Goal: Task Accomplishment & Management: Use online tool/utility

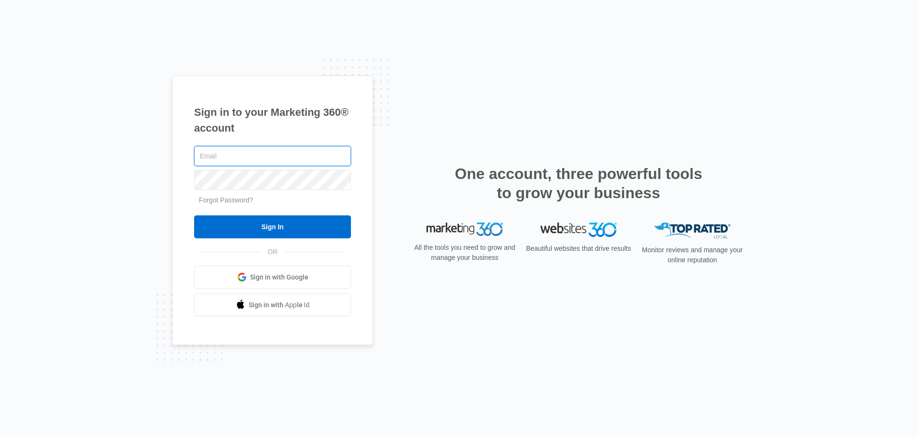
type input "john.obertubbesing@madwire.com"
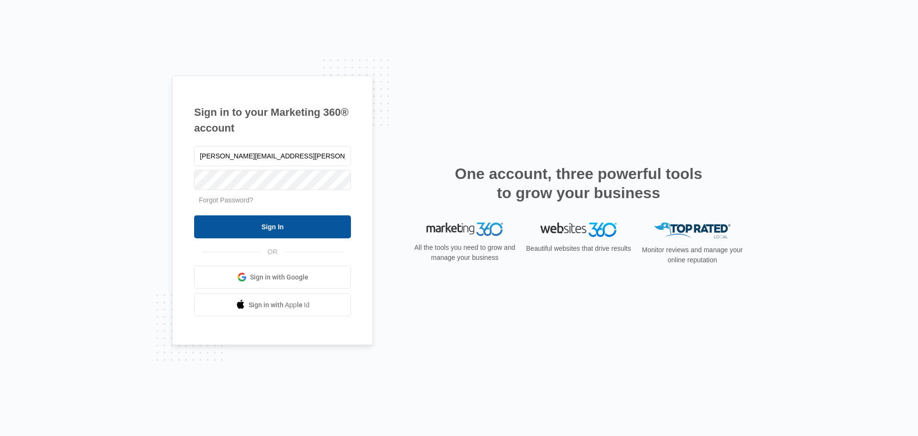
click at [294, 231] on input "Sign In" at bounding box center [272, 226] width 157 height 23
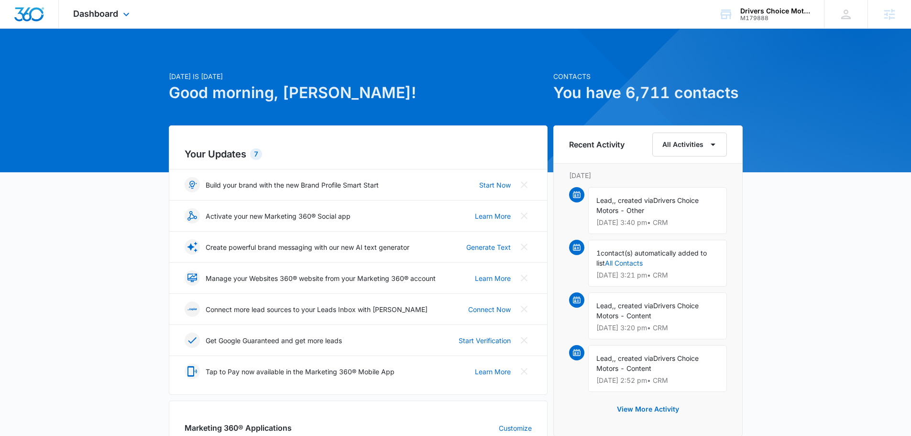
click at [132, 15] on div "Dashboard Apps Reputation Websites Forms CRM Email Social Content Intelligence …" at bounding box center [102, 14] width 87 height 28
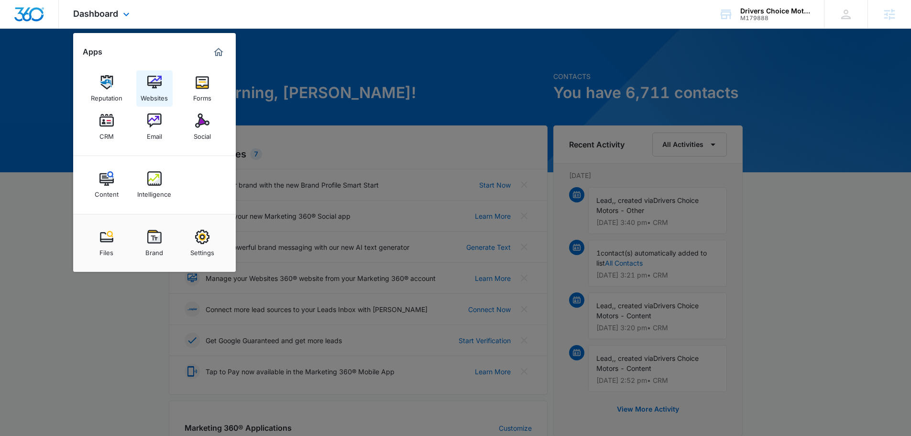
click at [166, 80] on link "Websites" at bounding box center [154, 88] width 36 height 36
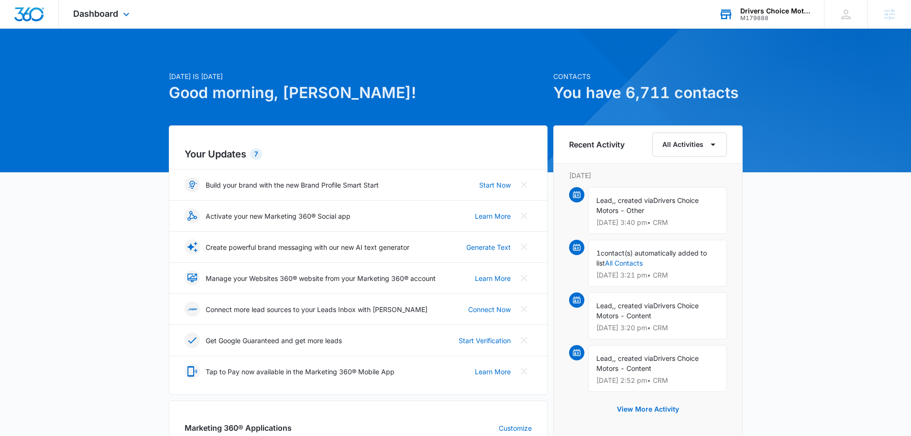
click at [767, 15] on div "M179888" at bounding box center [775, 18] width 70 height 7
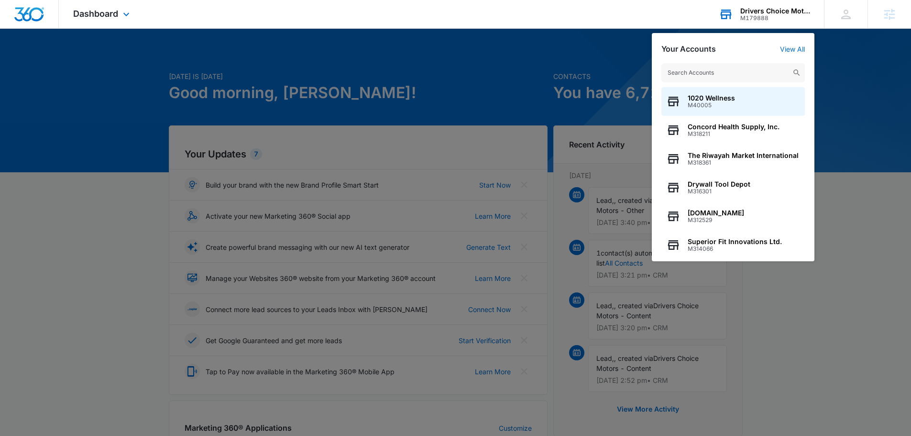
click at [719, 73] on input "text" at bounding box center [732, 72] width 143 height 19
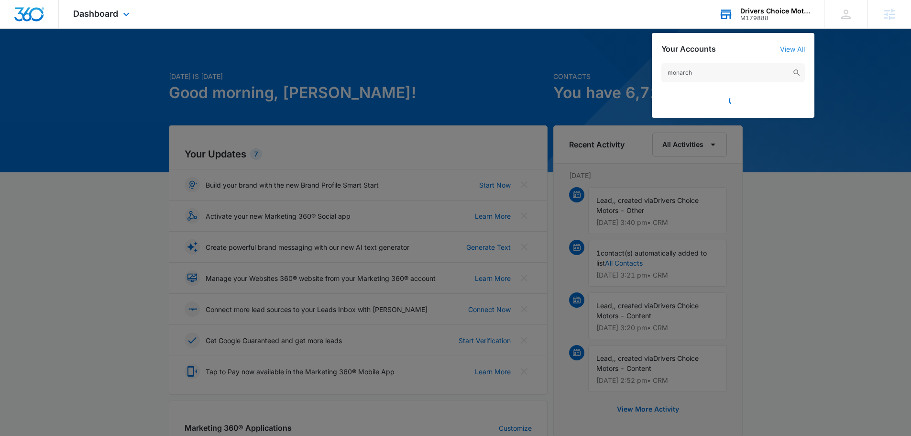
type input "monarch"
click at [695, 67] on input "monarch" at bounding box center [732, 72] width 143 height 19
click at [407, 84] on div at bounding box center [455, 218] width 911 height 436
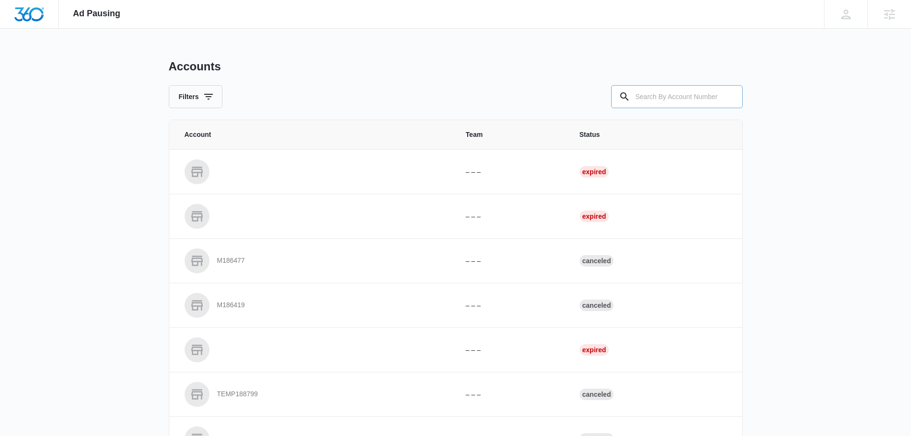
click at [675, 99] on input "text" at bounding box center [676, 96] width 131 height 23
paste input "M337223"
type input "M337223"
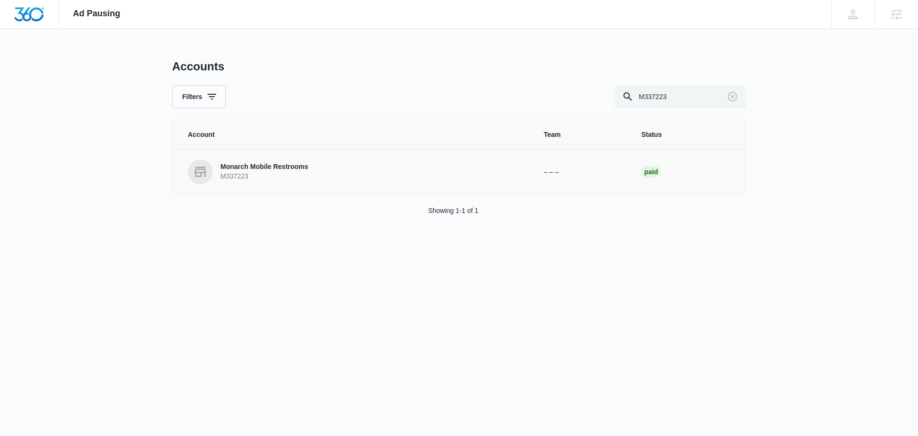
click at [272, 169] on p "Monarch Mobile Restrooms" at bounding box center [264, 167] width 88 height 10
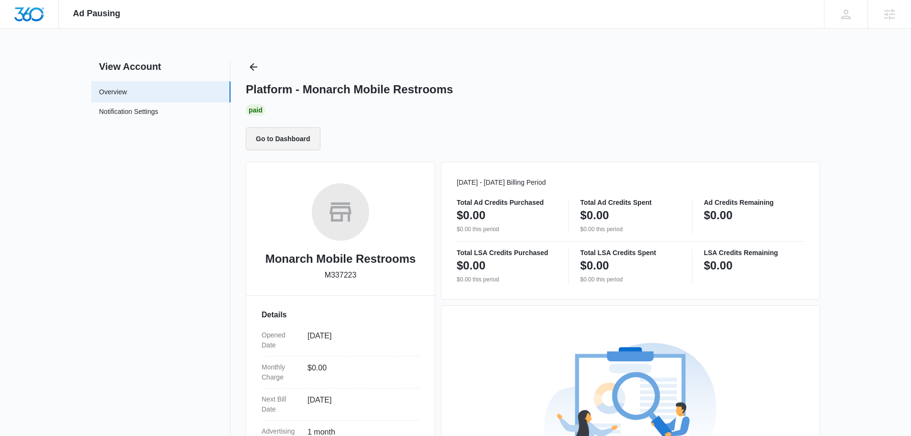
click at [289, 140] on button "Go to Dashboard" at bounding box center [283, 138] width 75 height 23
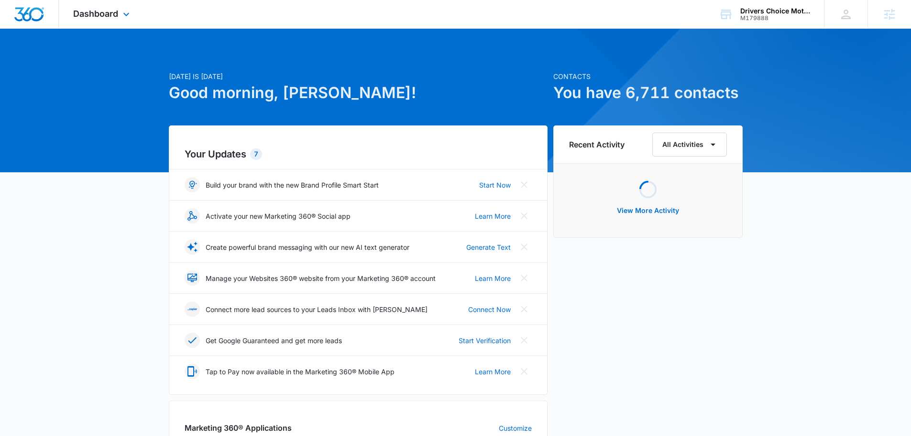
click at [115, 23] on div "Dashboard Apps Reputation Websites Forms CRM Email Social Content Intelligence …" at bounding box center [102, 14] width 87 height 28
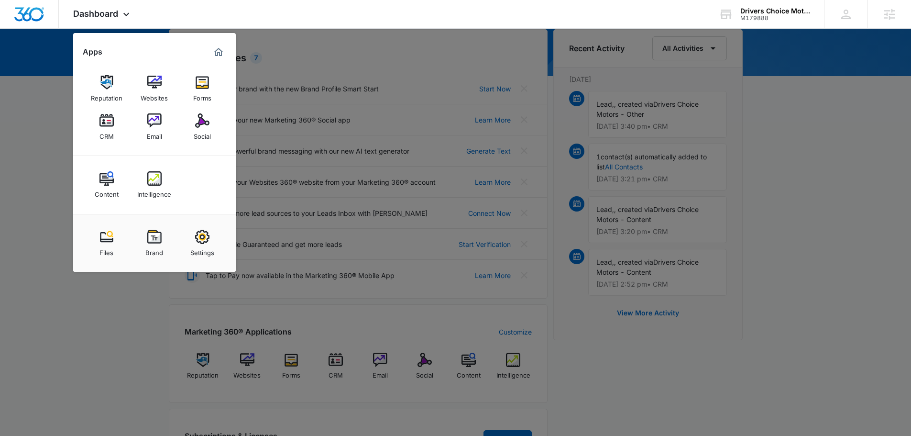
scroll to position [373, 0]
